Goal: Task Accomplishment & Management: Use online tool/utility

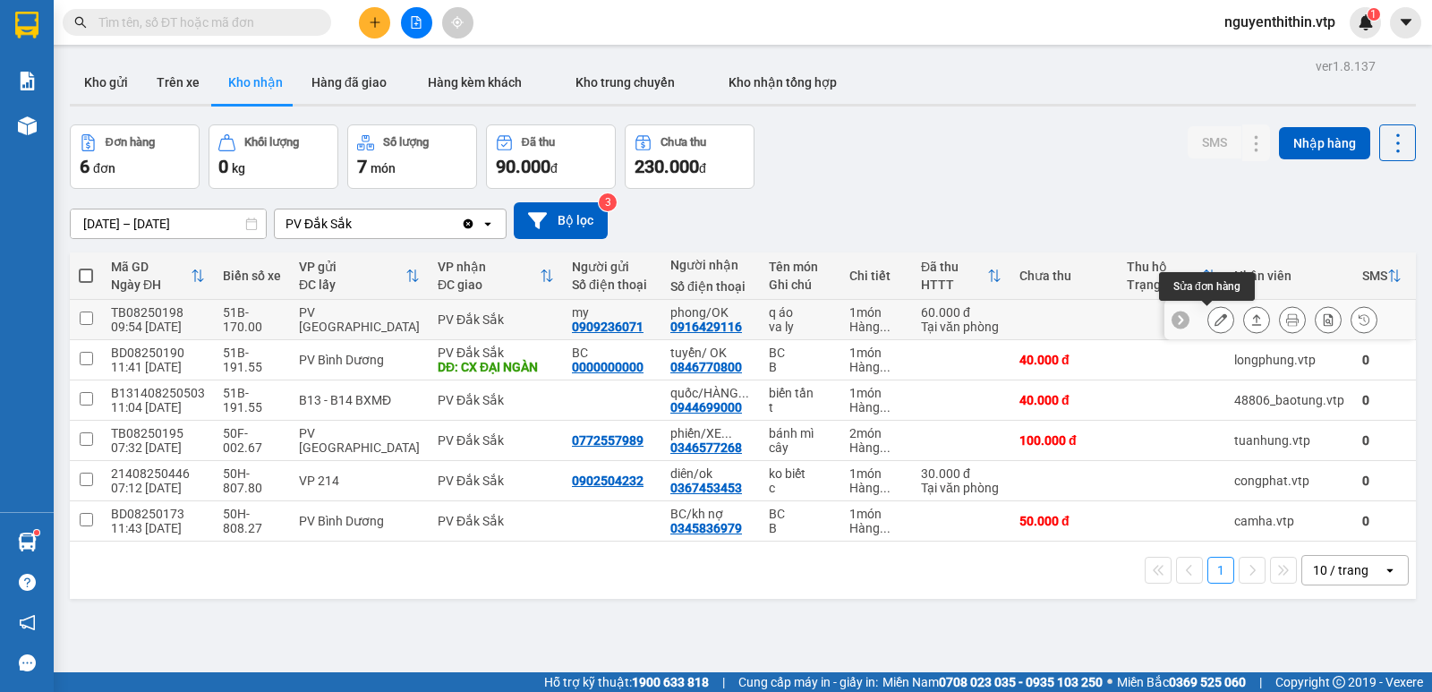
click at [1214, 321] on icon at bounding box center [1220, 319] width 13 height 13
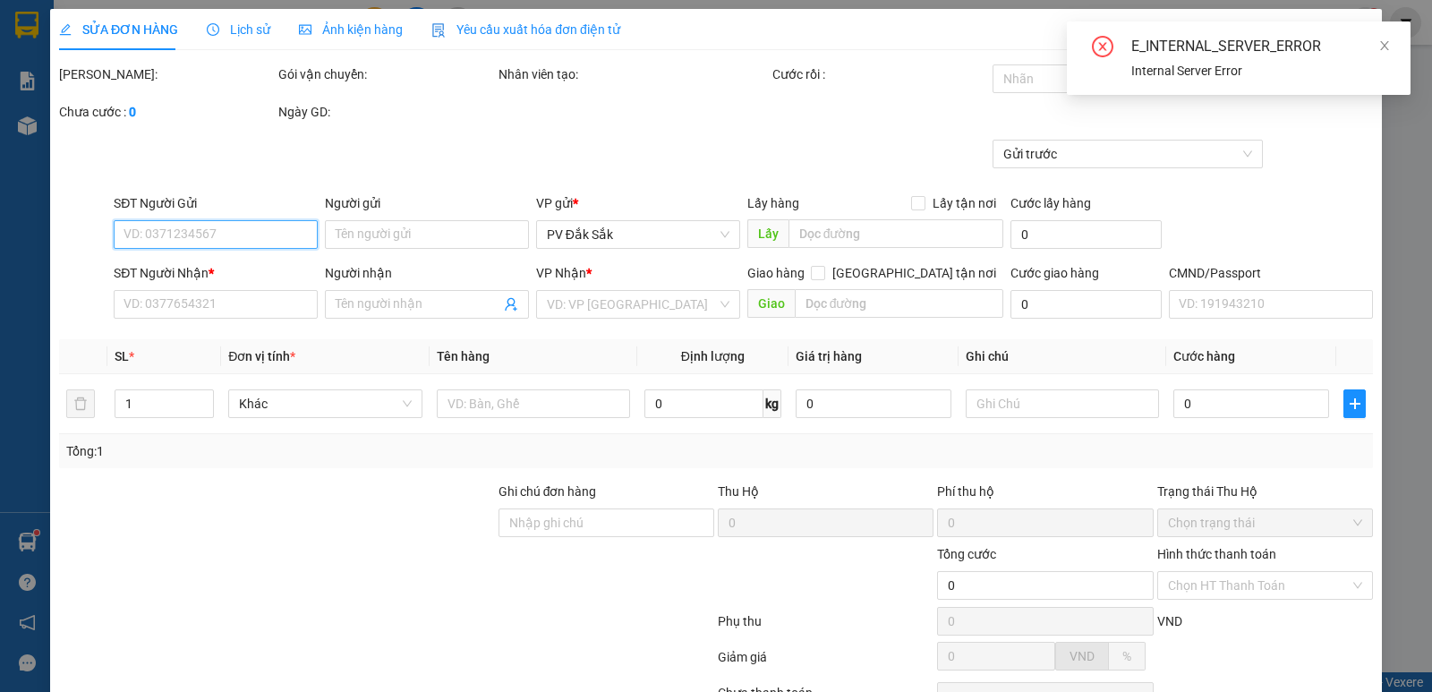
type input "3.000"
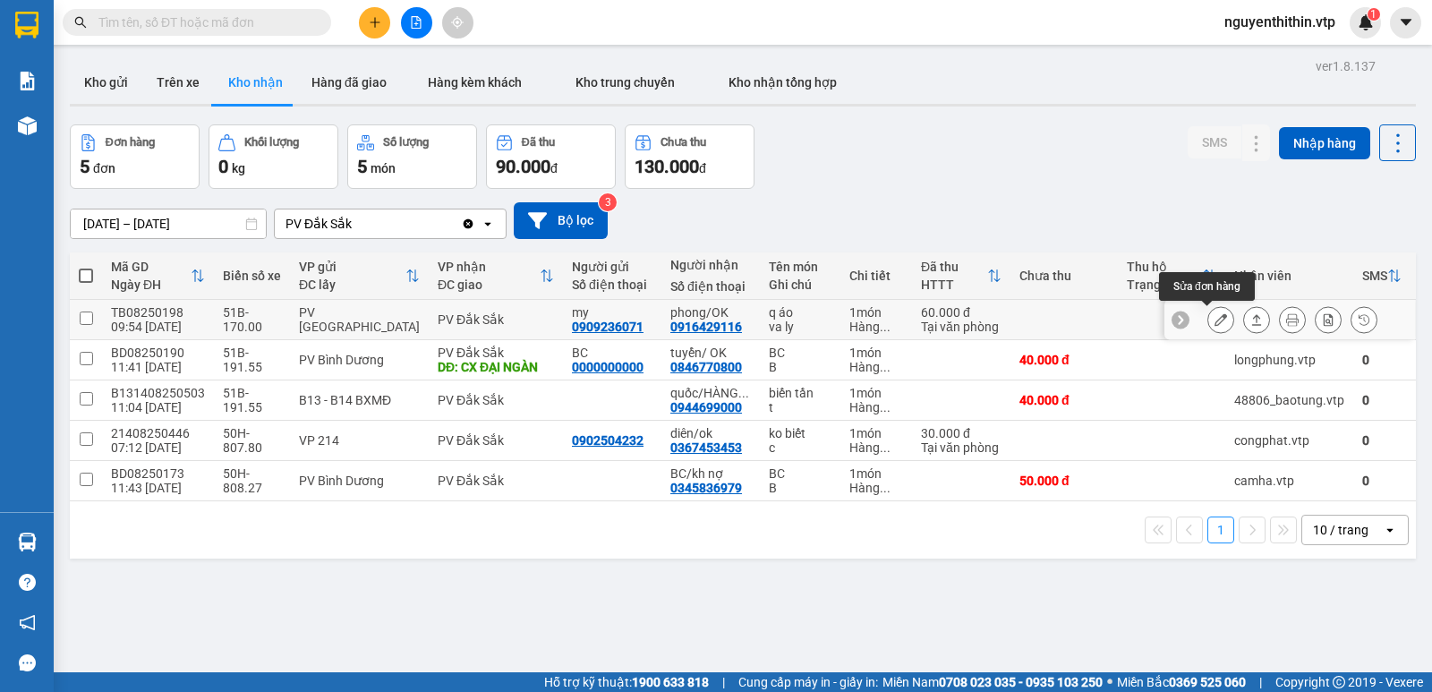
click at [1214, 319] on icon at bounding box center [1220, 319] width 13 height 13
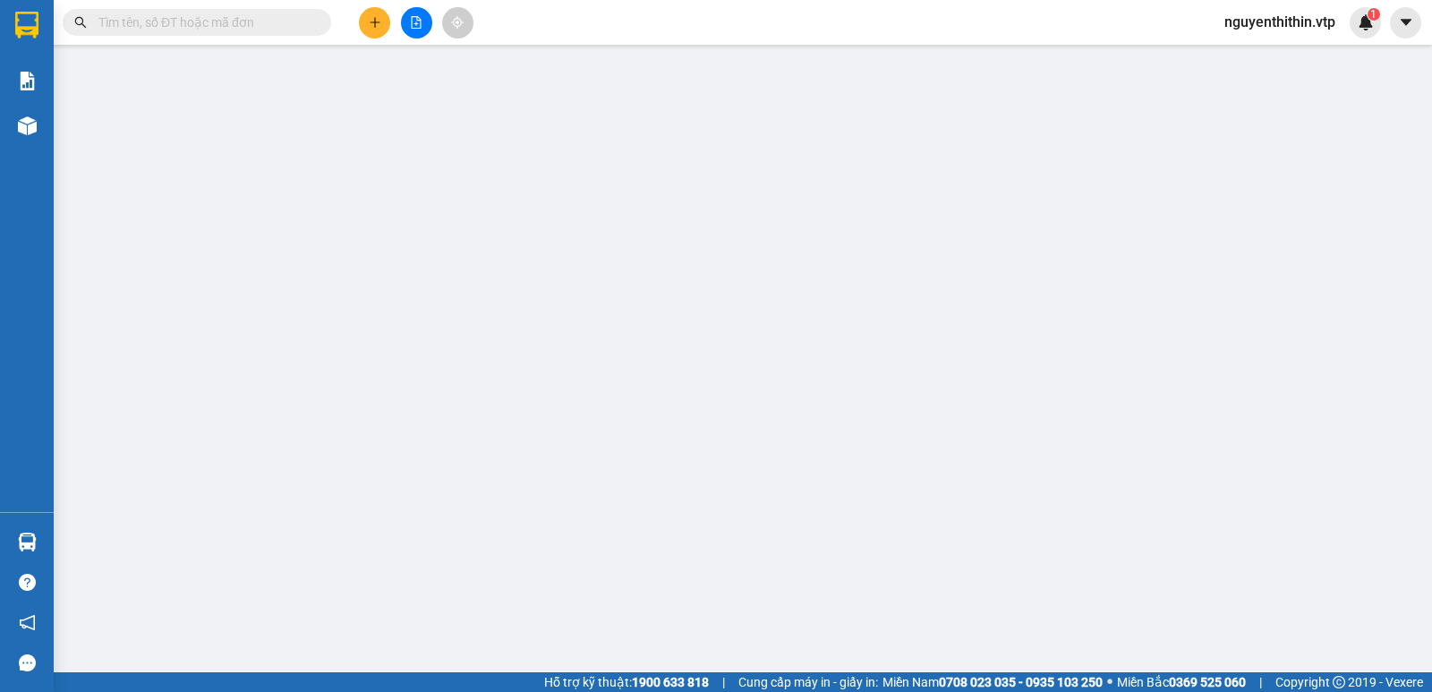
type input "0909236071"
type input "my"
type input "0916429116"
type input "phong/OK"
type input "60.000"
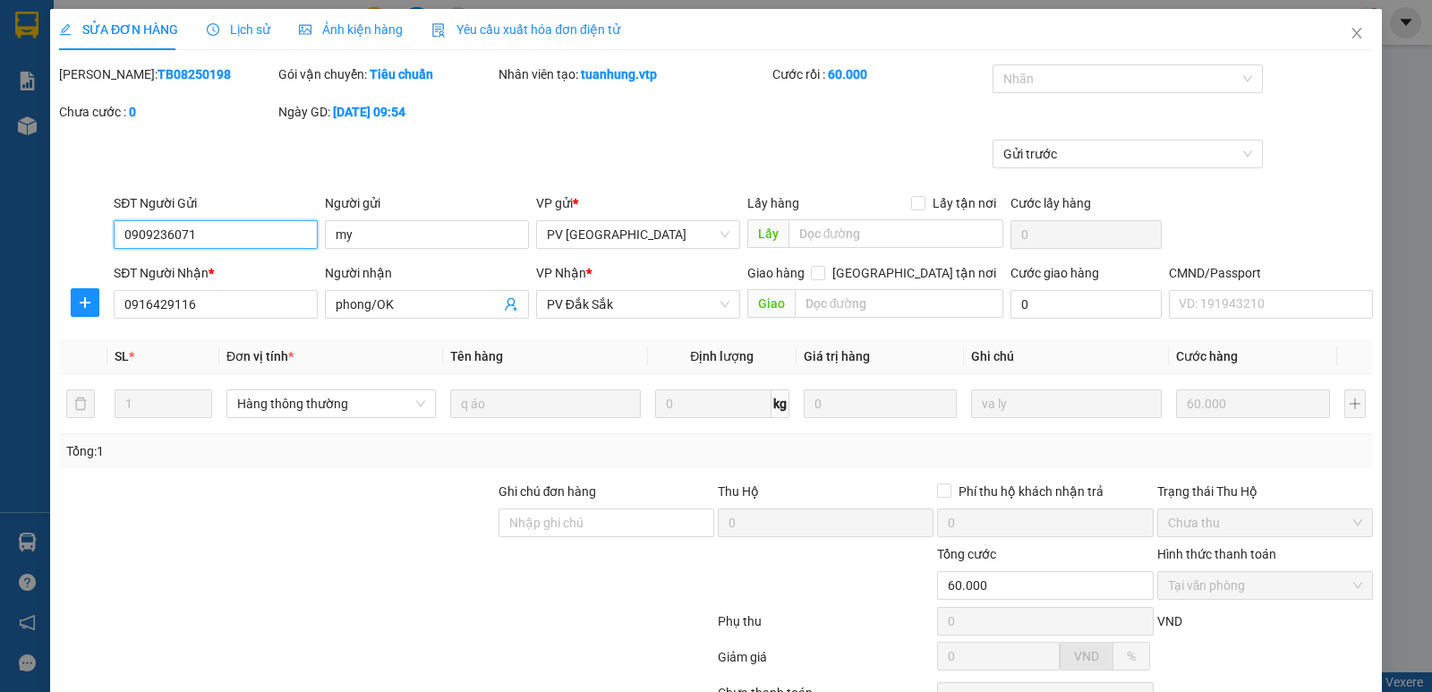
type input "3.000"
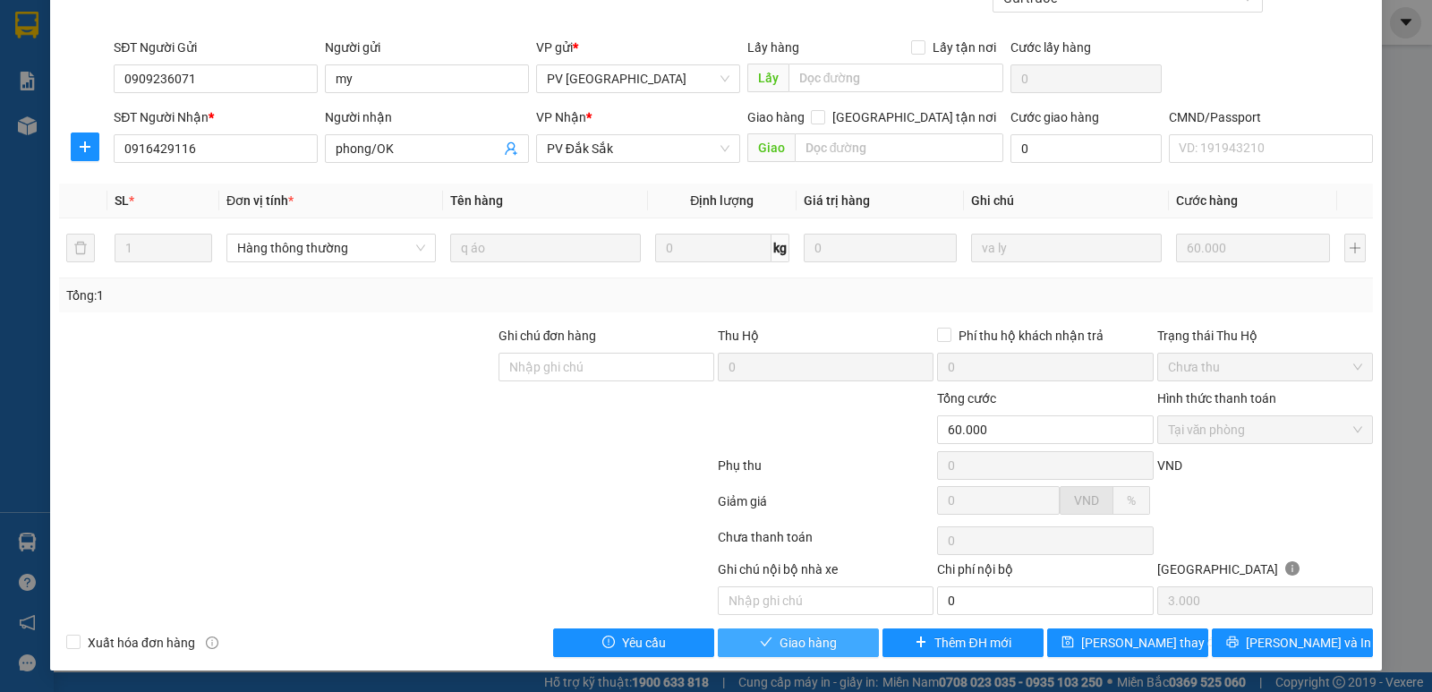
click at [807, 650] on span "Giao hàng" at bounding box center [807, 643] width 57 height 20
